Goal: Task Accomplishment & Management: Use online tool/utility

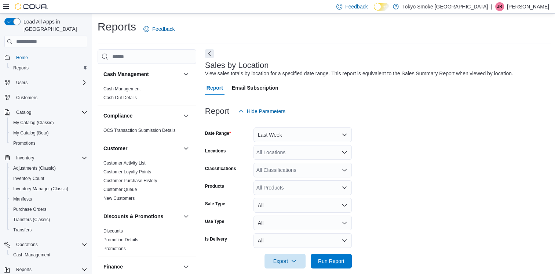
scroll to position [57, 0]
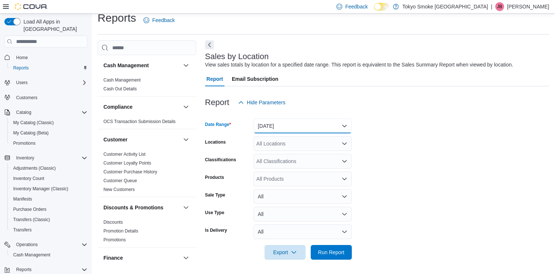
click at [344, 123] on button "Yesterday" at bounding box center [303, 126] width 98 height 15
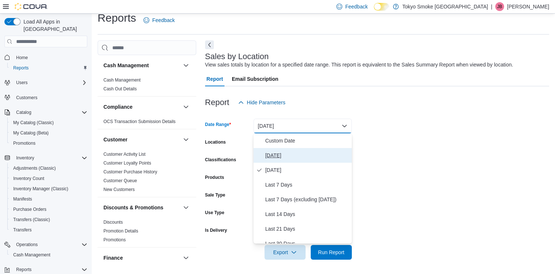
click at [307, 152] on span "Today" at bounding box center [307, 155] width 84 height 9
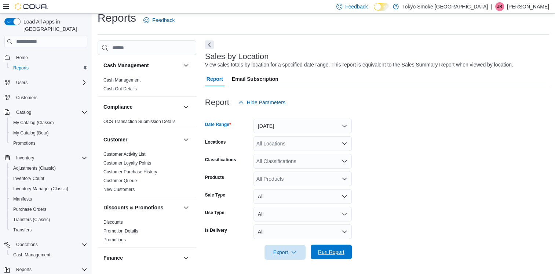
click at [334, 255] on span "Run Report" at bounding box center [331, 251] width 26 height 7
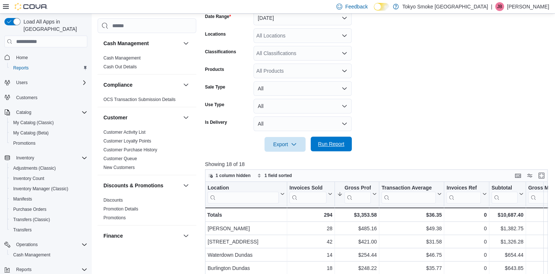
scroll to position [119, 0]
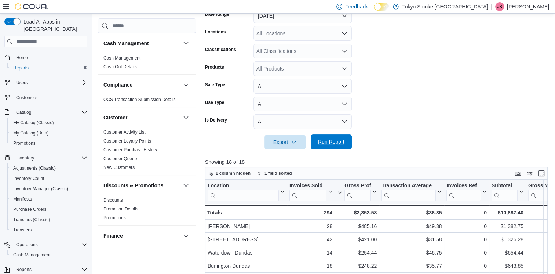
click at [346, 143] on span "Run Report" at bounding box center [331, 141] width 32 height 15
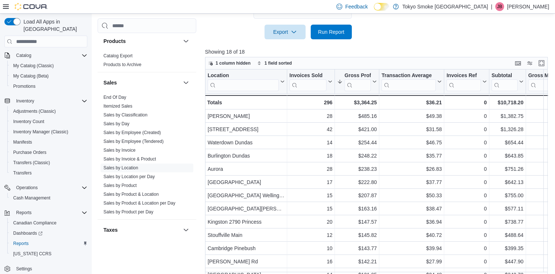
scroll to position [477, 0]
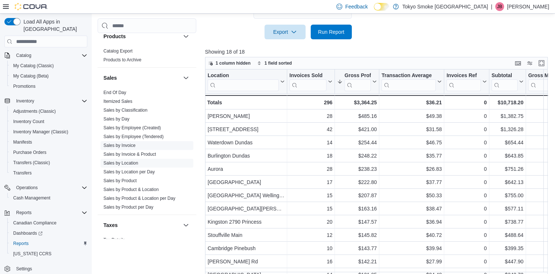
click at [123, 145] on link "Sales by Invoice" at bounding box center [119, 145] width 32 height 5
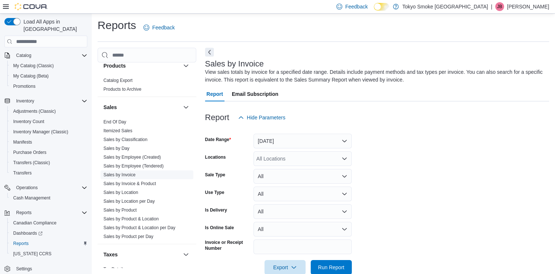
scroll to position [17, 0]
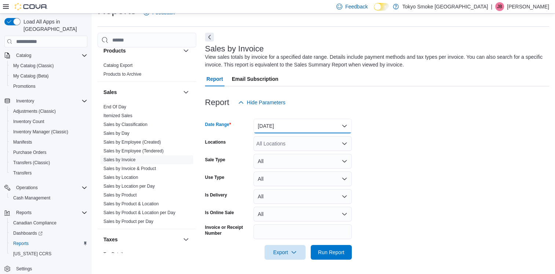
click at [345, 125] on button "Yesterday" at bounding box center [303, 126] width 98 height 15
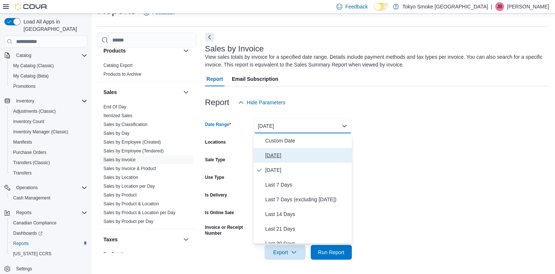
click at [300, 153] on span "Today" at bounding box center [307, 155] width 84 height 9
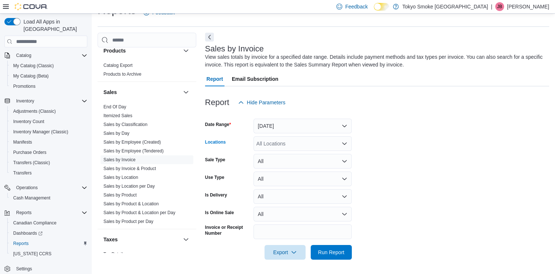
click at [287, 144] on div "All Locations" at bounding box center [303, 143] width 98 height 15
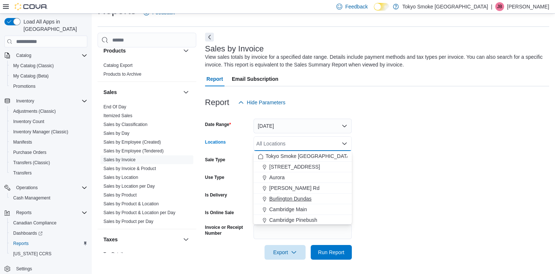
click at [281, 198] on span "Burlington Dundas" at bounding box center [290, 198] width 42 height 7
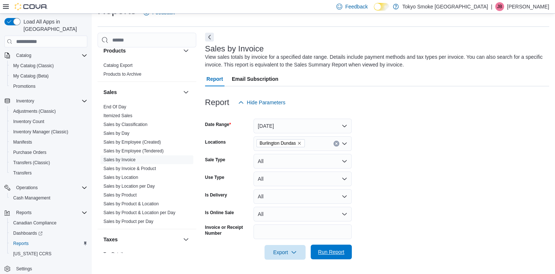
click at [335, 253] on span "Run Report" at bounding box center [331, 251] width 26 height 7
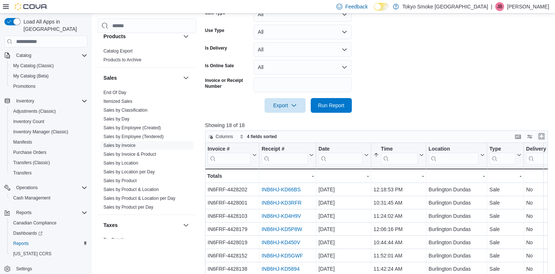
click at [546, 134] on button "Enter fullscreen" at bounding box center [541, 136] width 9 height 9
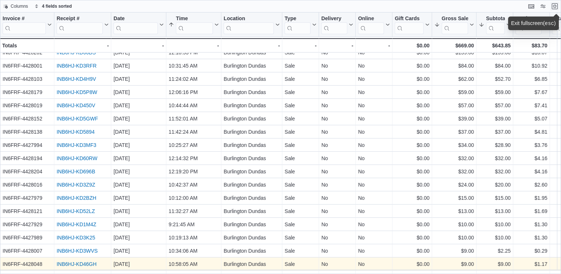
scroll to position [0, 0]
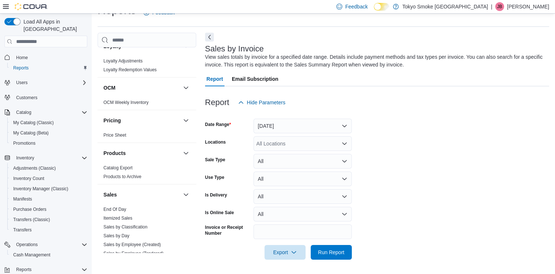
scroll to position [440, 0]
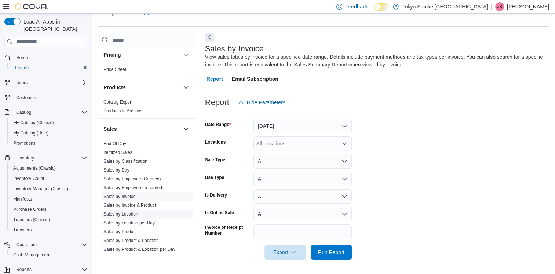
click at [133, 213] on link "Sales by Location" at bounding box center [120, 213] width 35 height 5
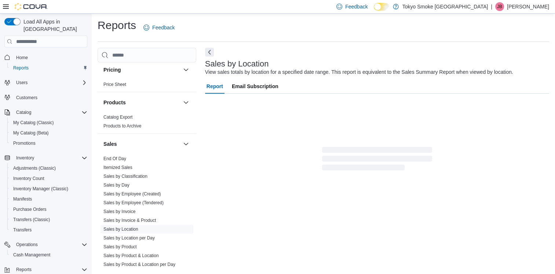
scroll to position [9, 0]
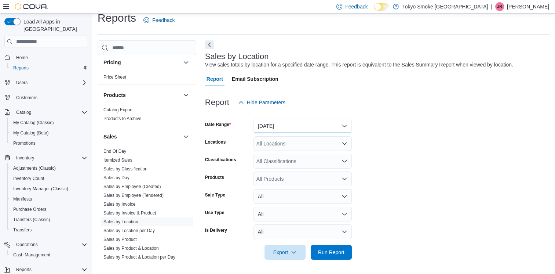
click at [346, 124] on button "Yesterday" at bounding box center [303, 126] width 98 height 15
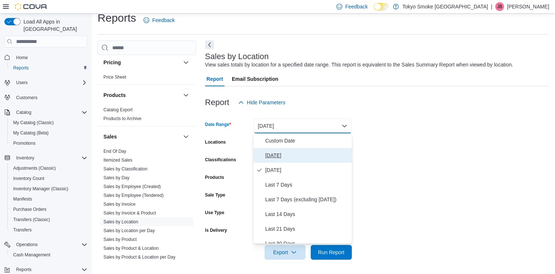
click at [281, 157] on span "Today" at bounding box center [307, 155] width 84 height 9
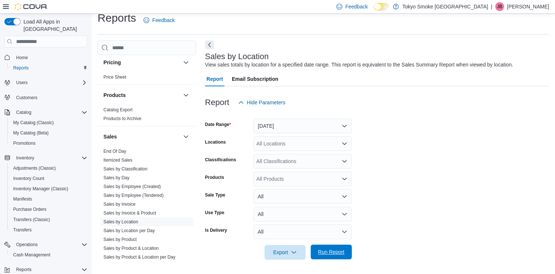
click at [336, 252] on span "Run Report" at bounding box center [331, 251] width 26 height 7
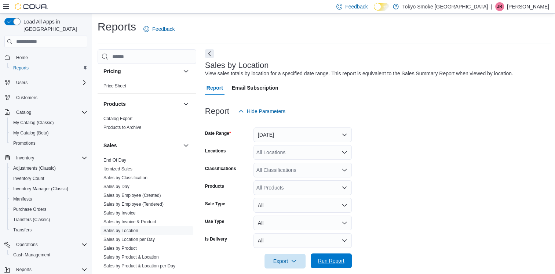
click at [343, 255] on span "Run Report" at bounding box center [331, 260] width 32 height 15
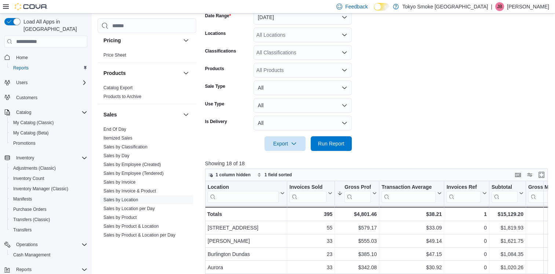
scroll to position [121, 0]
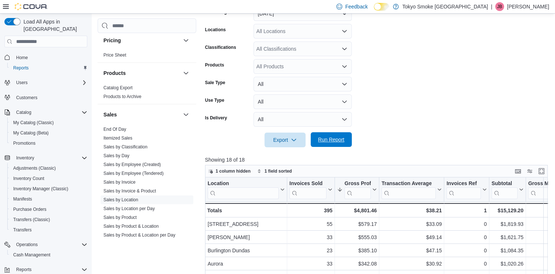
click at [340, 138] on span "Run Report" at bounding box center [331, 139] width 26 height 7
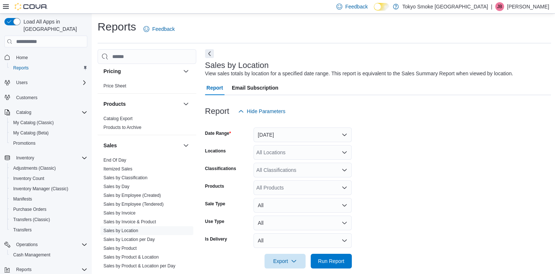
scroll to position [0, 0]
click at [335, 265] on span "Run Report" at bounding box center [331, 260] width 32 height 15
click at [337, 259] on span "Run Report" at bounding box center [331, 260] width 26 height 7
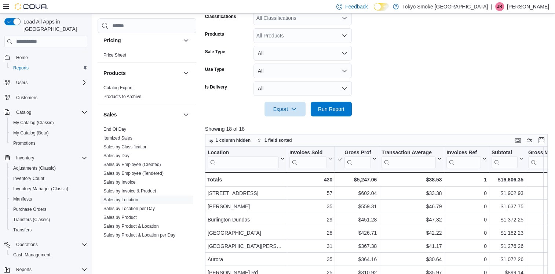
scroll to position [154, 0]
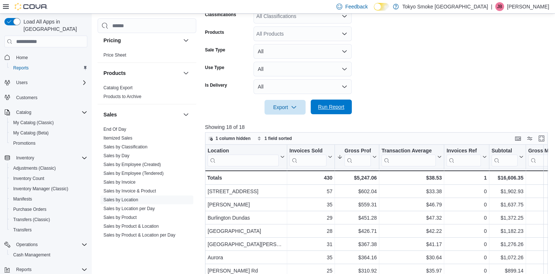
click at [331, 106] on span "Run Report" at bounding box center [331, 106] width 26 height 7
click at [332, 110] on span "Run Report" at bounding box center [331, 106] width 32 height 15
click at [332, 110] on span "Run Report" at bounding box center [331, 106] width 26 height 7
